Goal: Browse casually: Explore the website without a specific task or goal

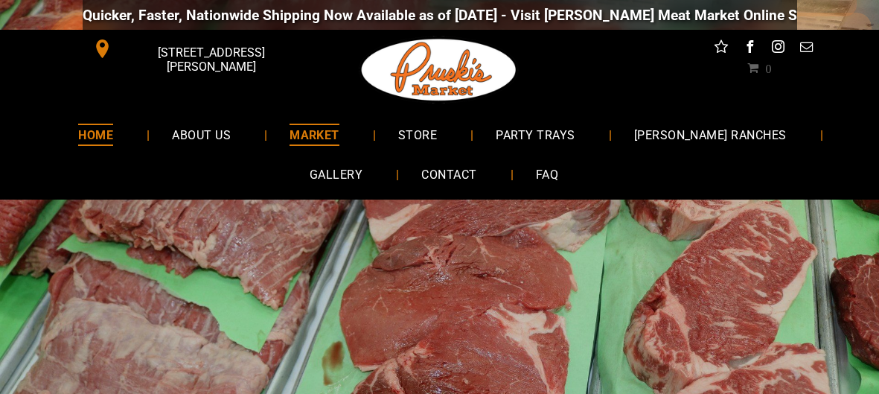
click at [340, 139] on span "MARKET" at bounding box center [315, 135] width 50 height 22
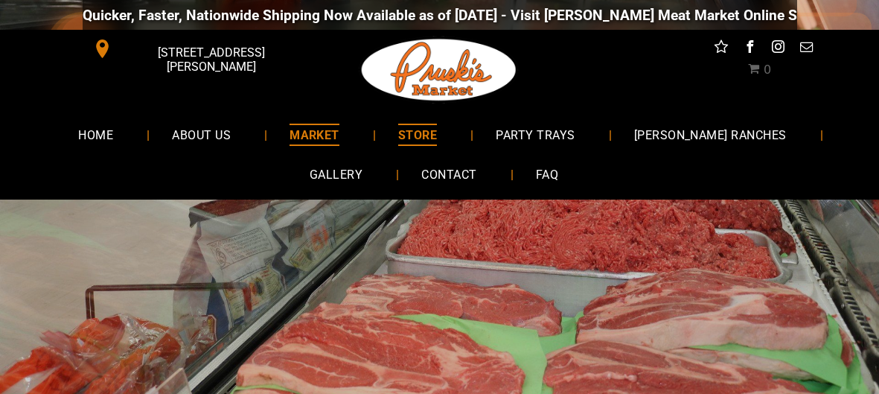
click at [437, 130] on span "STORE" at bounding box center [417, 135] width 39 height 22
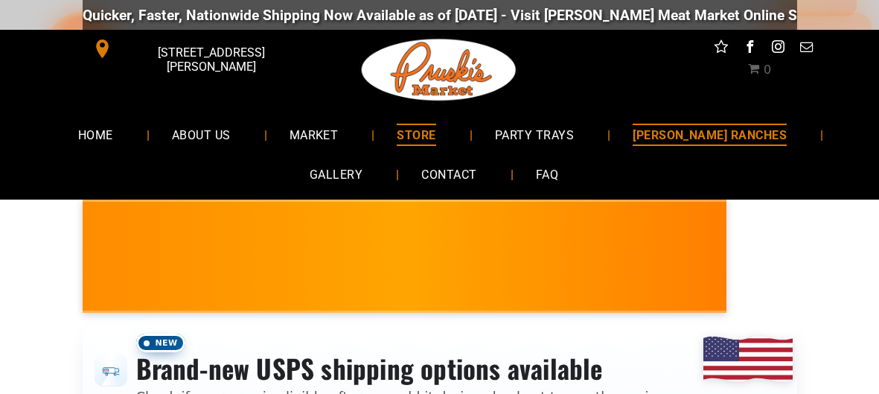
click at [633, 145] on span "[PERSON_NAME] RANCHES" at bounding box center [710, 135] width 154 height 22
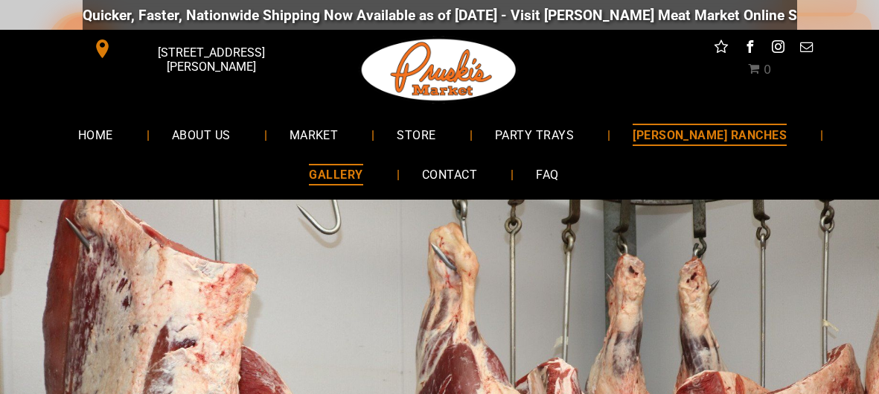
click at [363, 180] on span "GALLERY" at bounding box center [336, 175] width 54 height 22
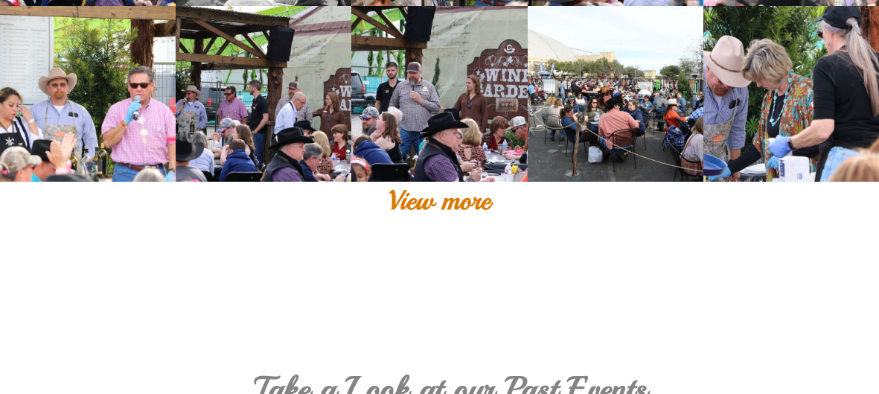
scroll to position [579, 0]
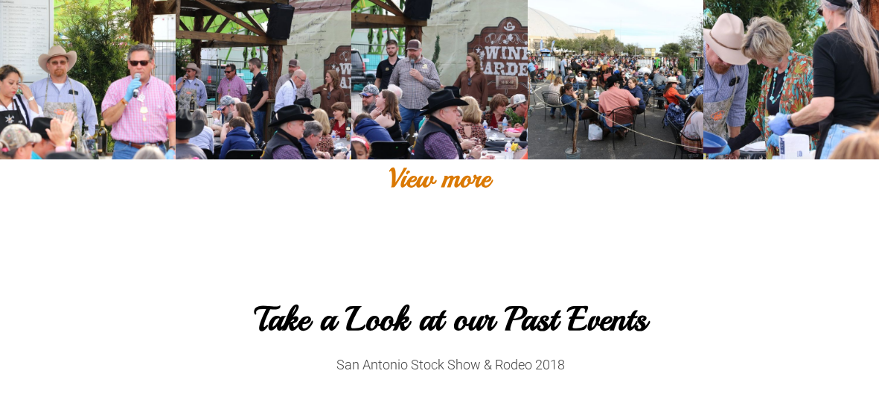
click at [438, 182] on div "View more" at bounding box center [439, 178] width 879 height 38
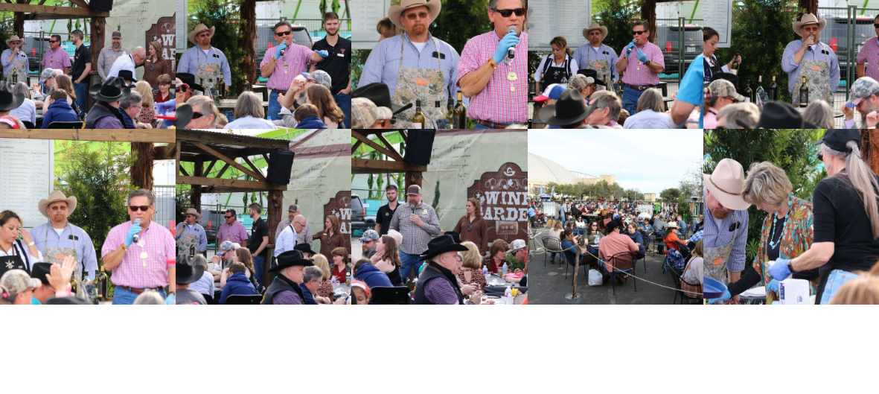
scroll to position [0, 0]
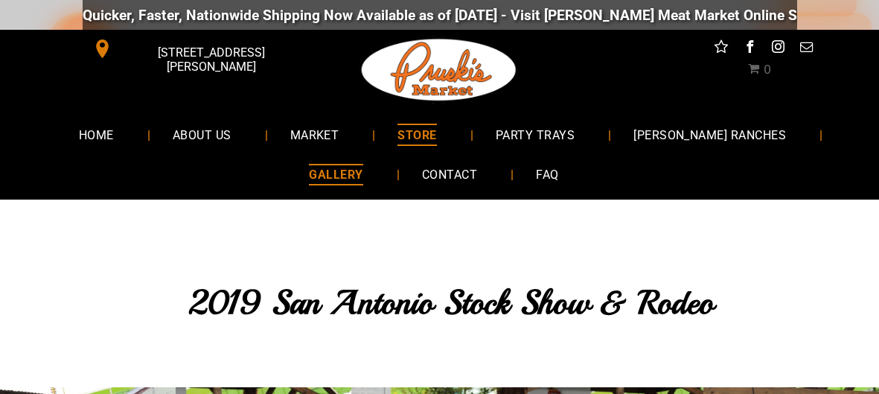
click at [436, 136] on span "STORE" at bounding box center [417, 135] width 39 height 22
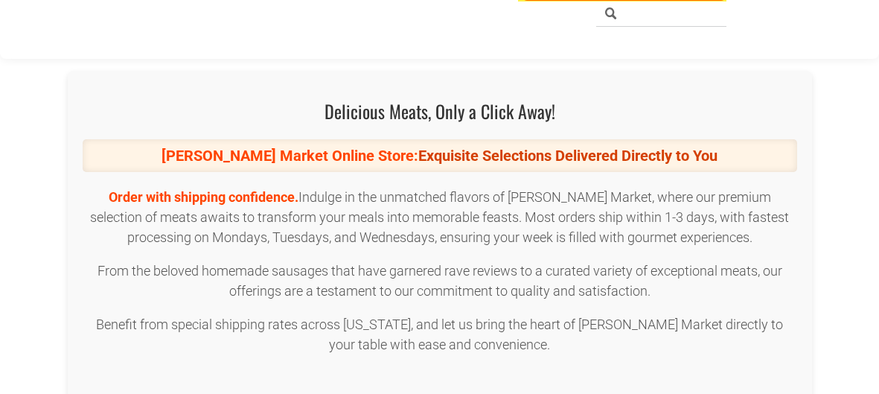
scroll to position [2407, 0]
